Goal: Task Accomplishment & Management: Use online tool/utility

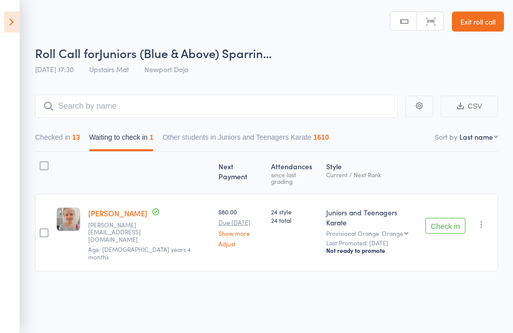
click at [484, 219] on icon "button" at bounding box center [481, 224] width 10 height 10
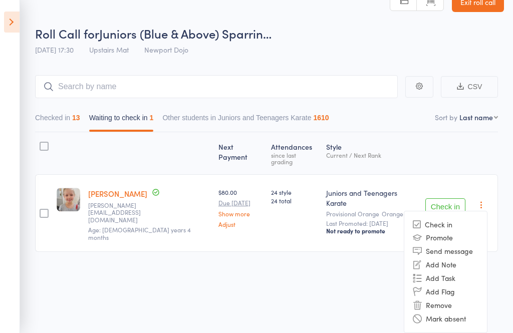
click at [447, 302] on li "Remove" at bounding box center [445, 305] width 83 height 14
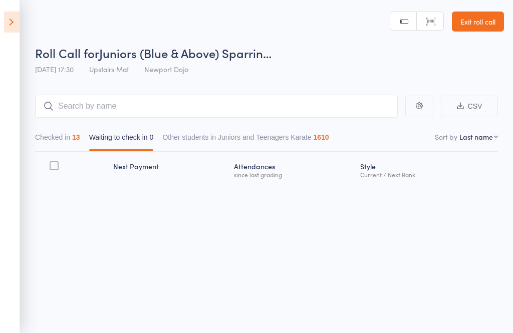
click at [10, 21] on icon at bounding box center [12, 22] width 16 height 21
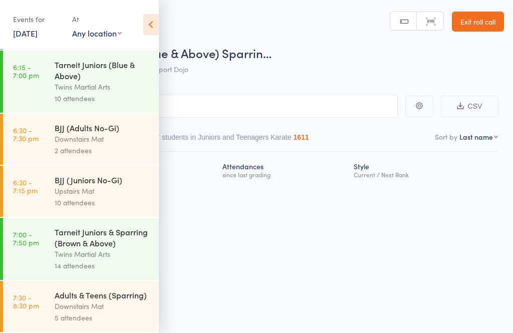
scroll to position [661, 0]
click at [57, 185] on div "Upstairs Mat" at bounding box center [103, 191] width 96 height 12
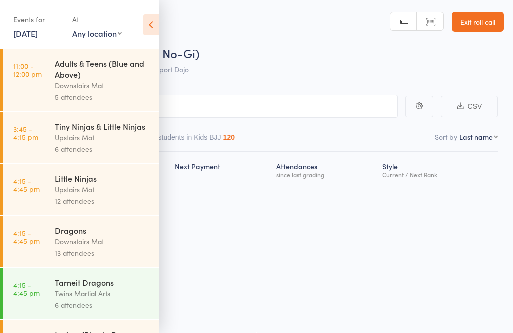
click at [150, 21] on icon at bounding box center [151, 24] width 16 height 21
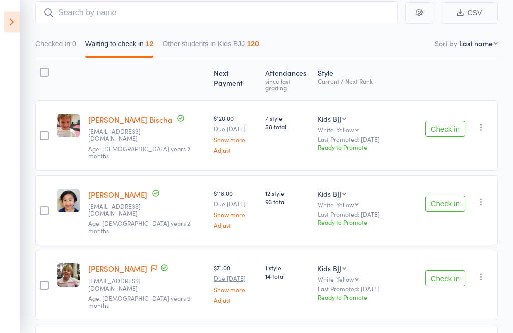
scroll to position [95, 0]
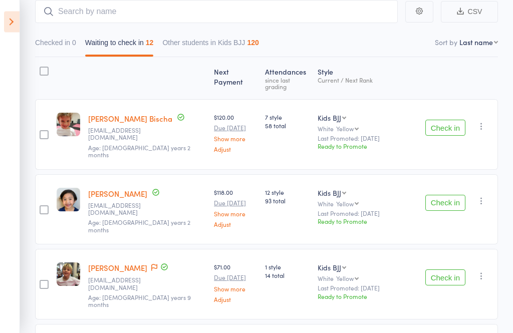
click at [454, 120] on button "Check in" at bounding box center [445, 128] width 40 height 16
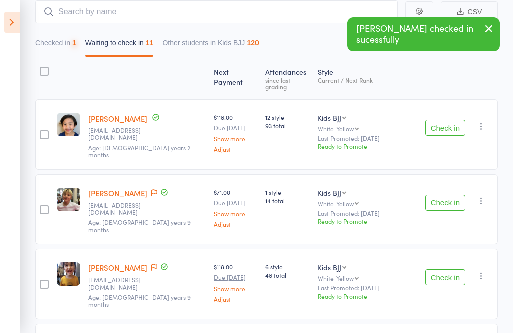
click at [448, 120] on button "Check in" at bounding box center [445, 128] width 40 height 16
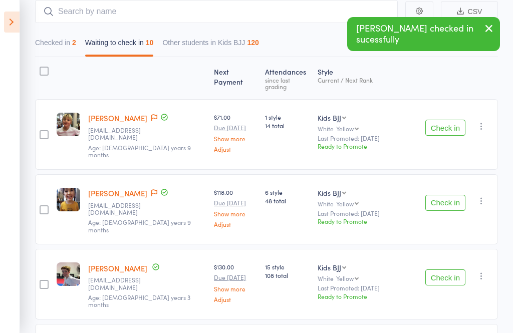
click at [455, 122] on button "Check in" at bounding box center [445, 128] width 40 height 16
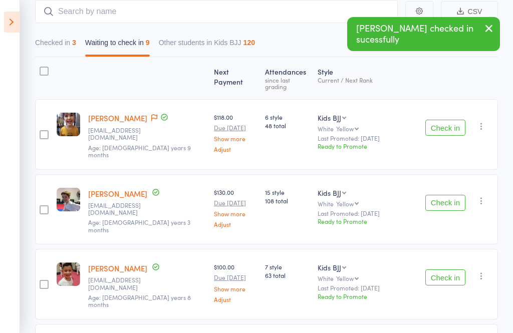
click at [444, 124] on button "Check in" at bounding box center [445, 128] width 40 height 16
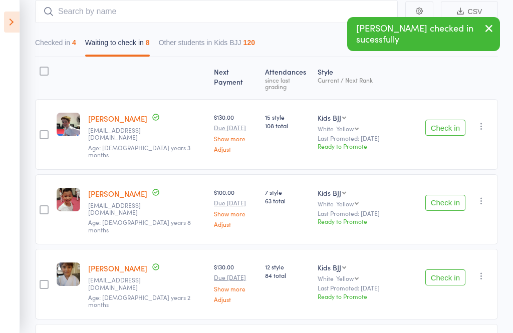
click at [446, 122] on button "Check in" at bounding box center [445, 128] width 40 height 16
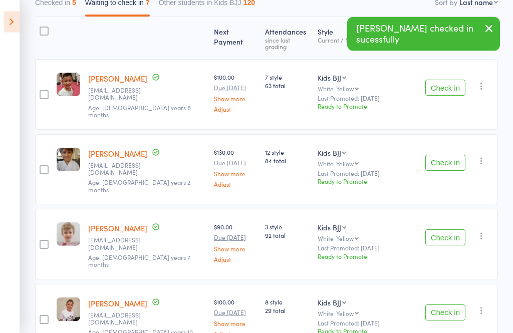
scroll to position [139, 0]
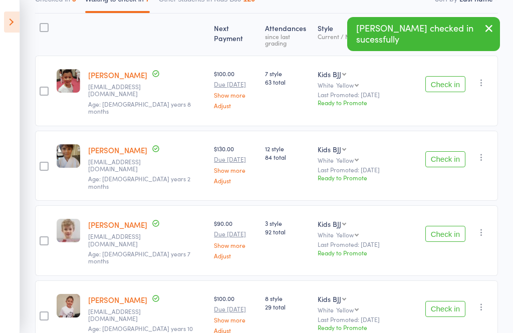
click at [447, 151] on button "Check in" at bounding box center [445, 159] width 40 height 16
click at [448, 151] on button "Check in" at bounding box center [445, 159] width 40 height 16
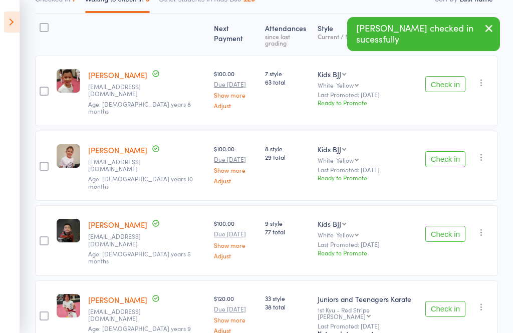
click at [446, 151] on button "Check in" at bounding box center [445, 159] width 40 height 16
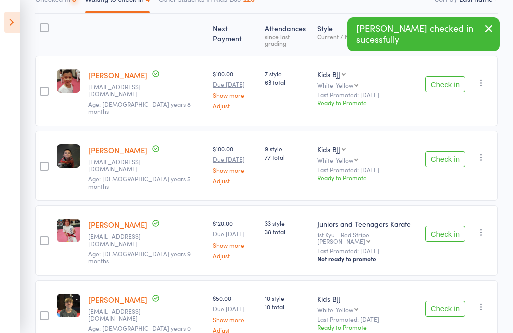
click at [450, 151] on button "Check in" at bounding box center [445, 159] width 40 height 16
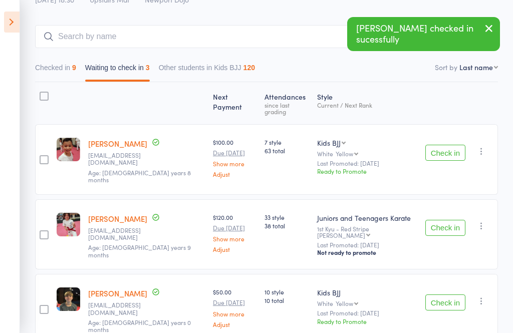
click at [452, 220] on button "Check in" at bounding box center [445, 228] width 40 height 16
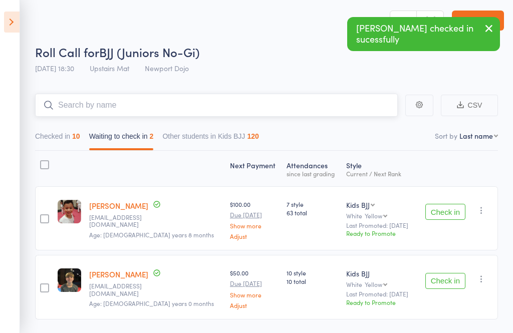
click at [97, 106] on input "search" at bounding box center [216, 105] width 362 height 23
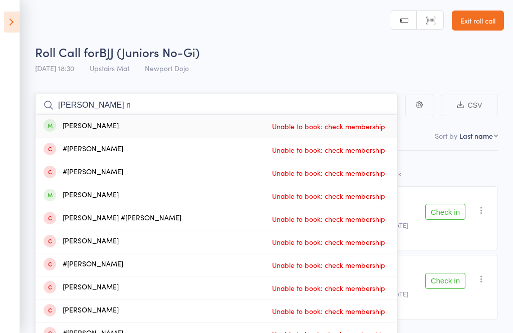
type input "[PERSON_NAME] n"
click at [351, 126] on span "Unable to book: check membership" at bounding box center [328, 126] width 118 height 15
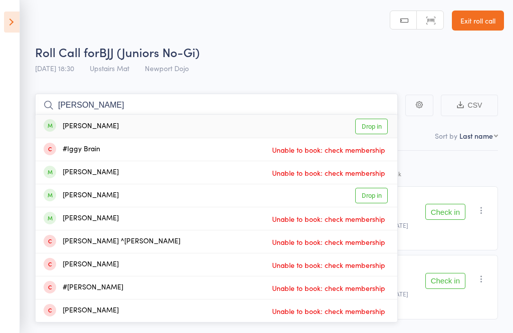
type input "[PERSON_NAME]"
click at [374, 129] on link "Drop in" at bounding box center [371, 127] width 33 height 16
